Goal: Book appointment/travel/reservation

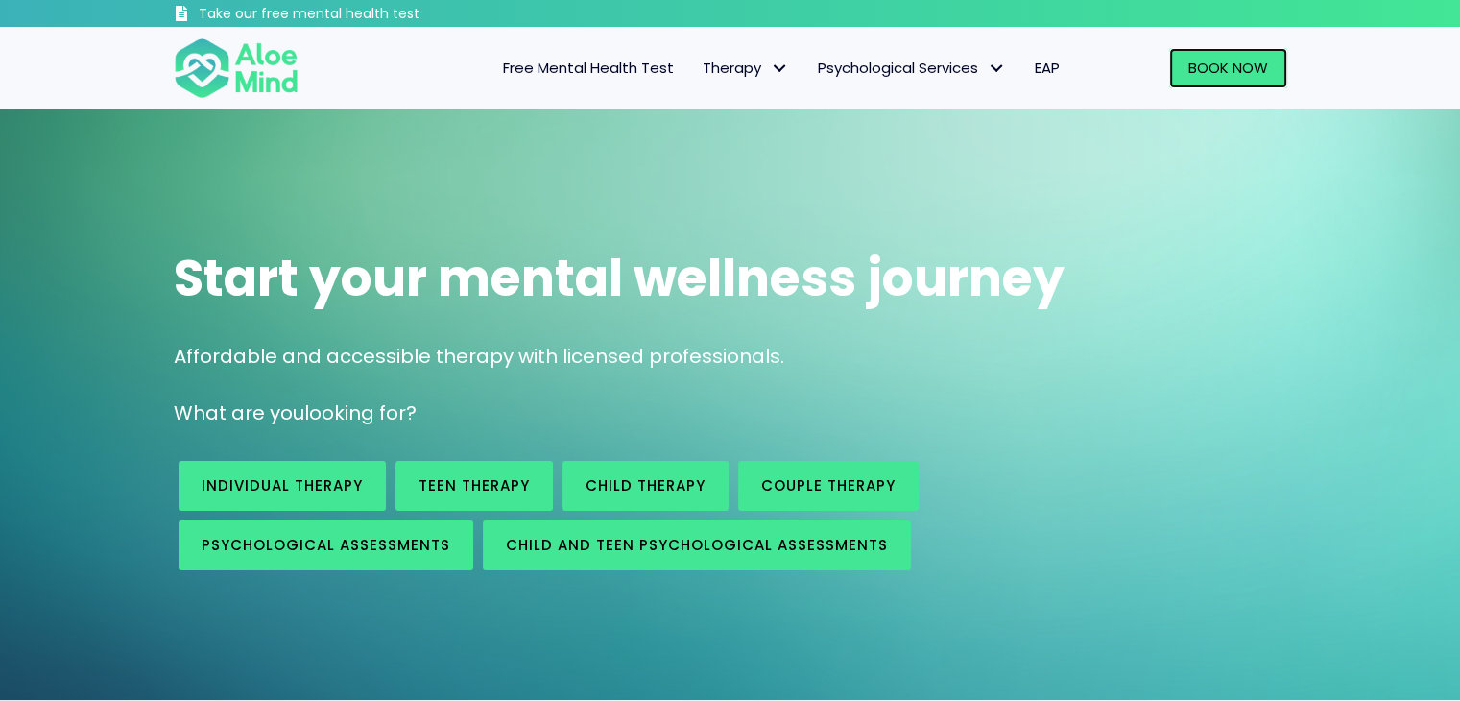
click at [1205, 65] on span "Book Now" at bounding box center [1228, 68] width 80 height 20
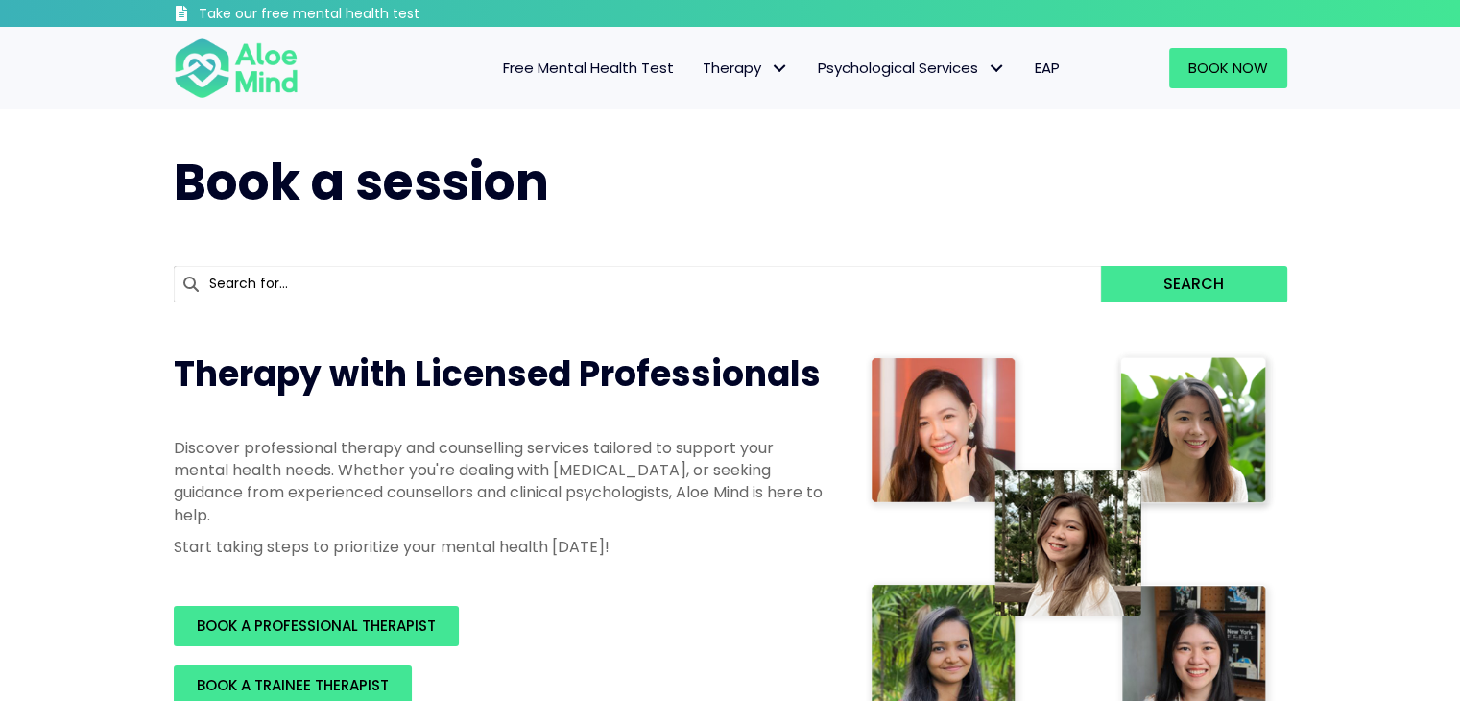
click at [676, 293] on input "text" at bounding box center [638, 284] width 928 height 36
type input "z"
click at [676, 293] on input "z" at bounding box center [638, 284] width 928 height 36
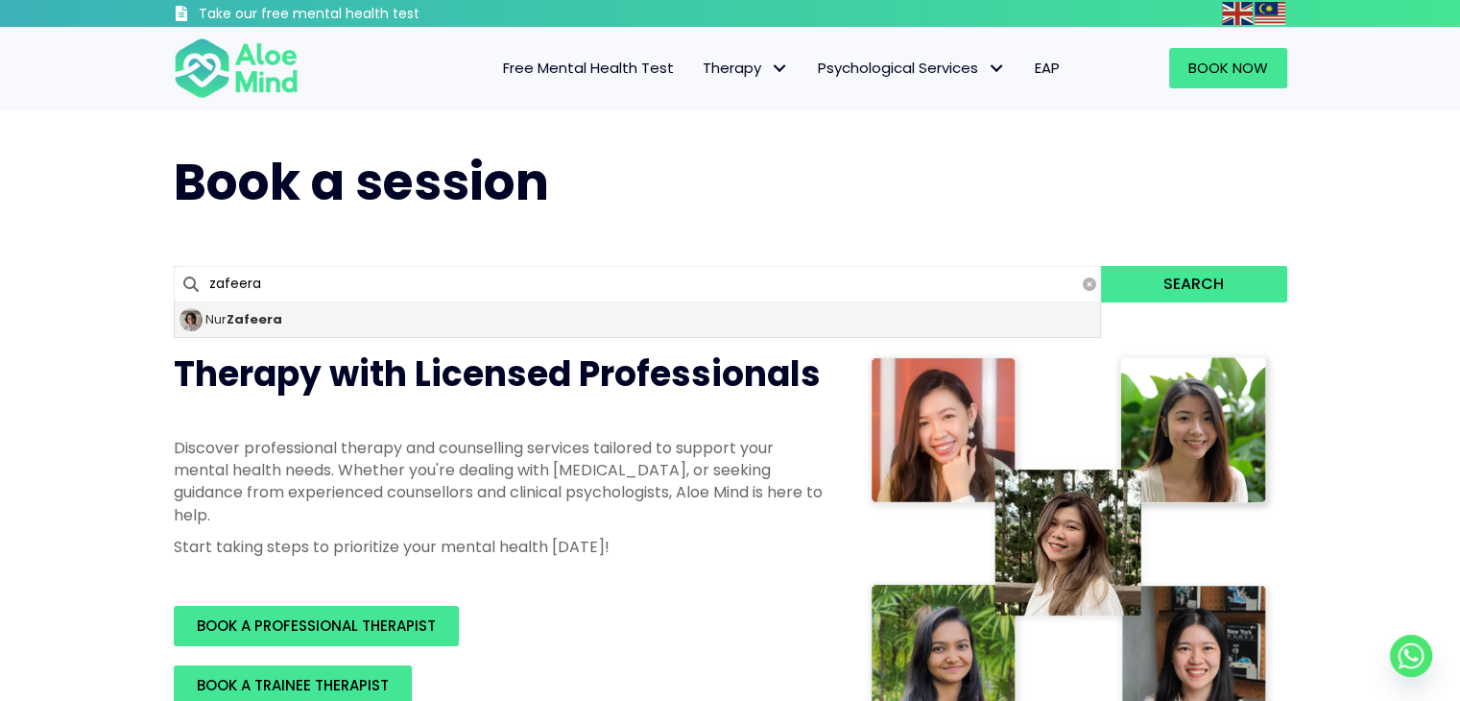
click at [673, 323] on div "[PERSON_NAME]" at bounding box center [638, 319] width 926 height 35
type input "[PERSON_NAME]"
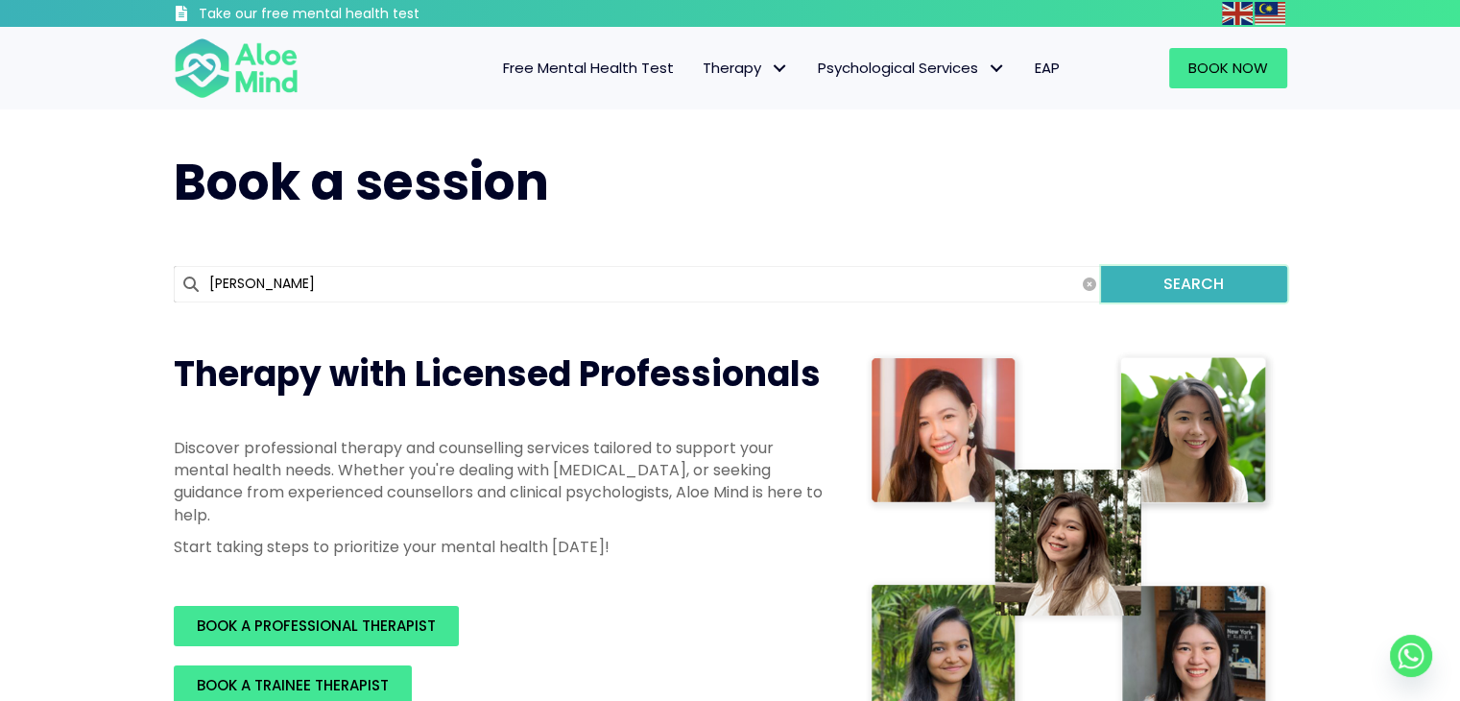
click at [1215, 275] on button "Search" at bounding box center [1193, 284] width 185 height 36
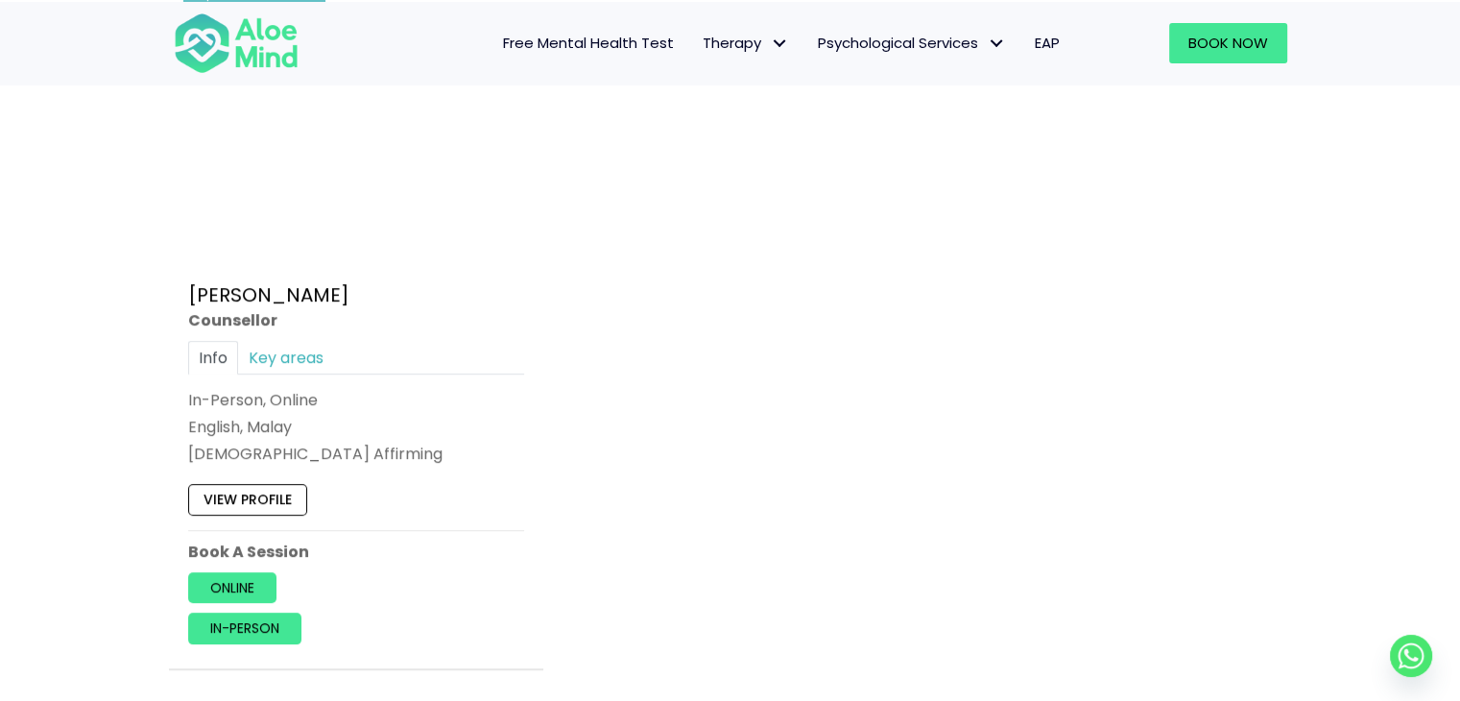
scroll to position [1180, 0]
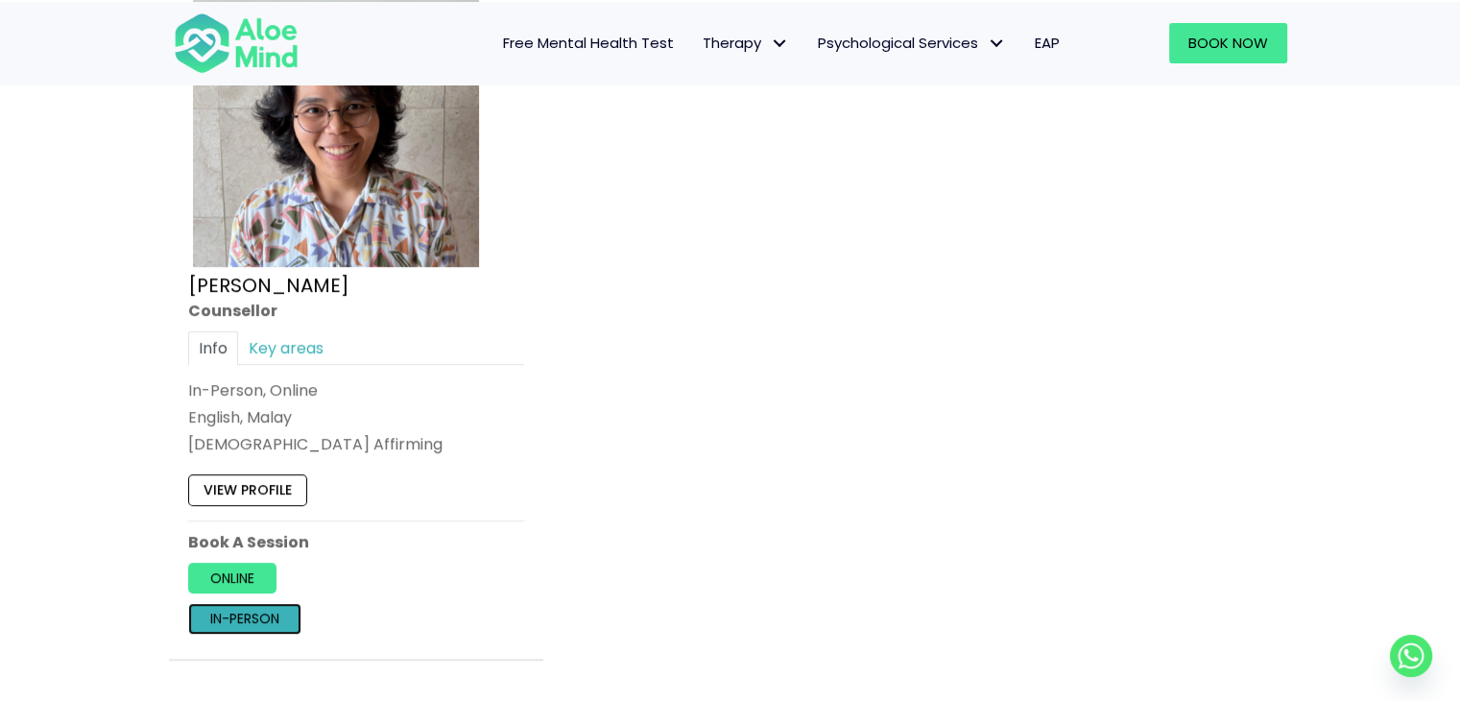
click at [270, 608] on link "In-person" at bounding box center [244, 618] width 113 height 31
